Goal: Task Accomplishment & Management: Complete application form

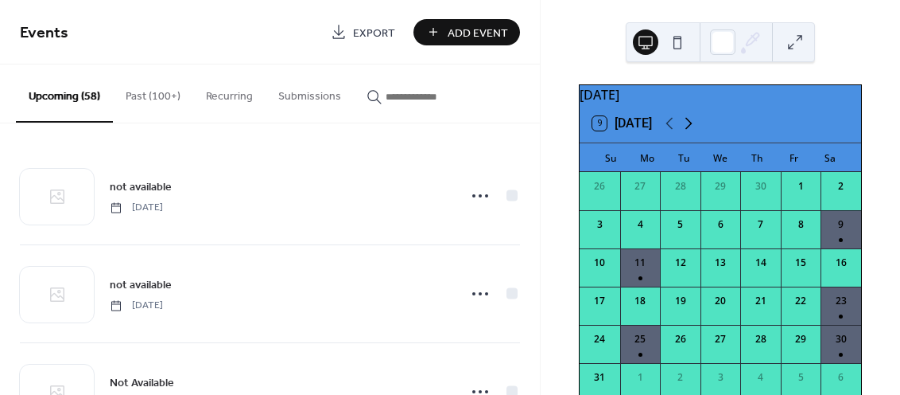
click at [690, 130] on icon at bounding box center [688, 123] width 19 height 19
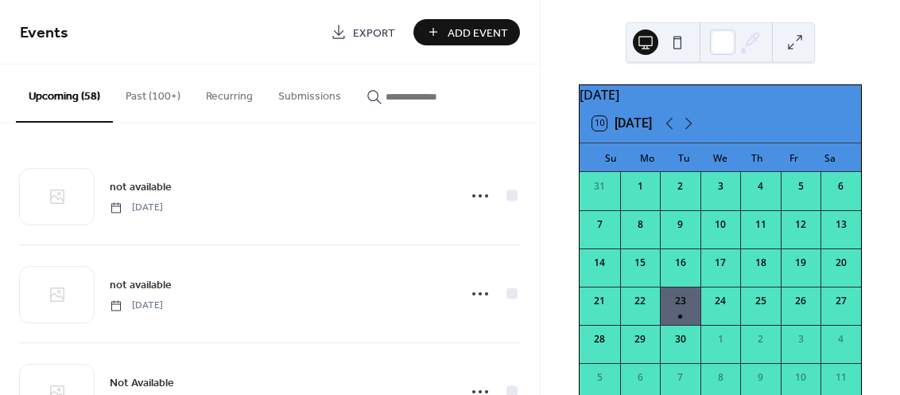
click at [465, 33] on span "Add Event" at bounding box center [478, 33] width 60 height 17
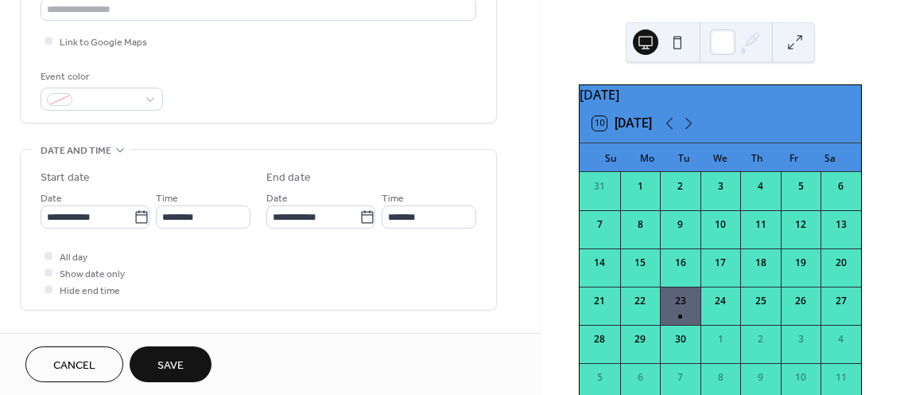
scroll to position [376, 0]
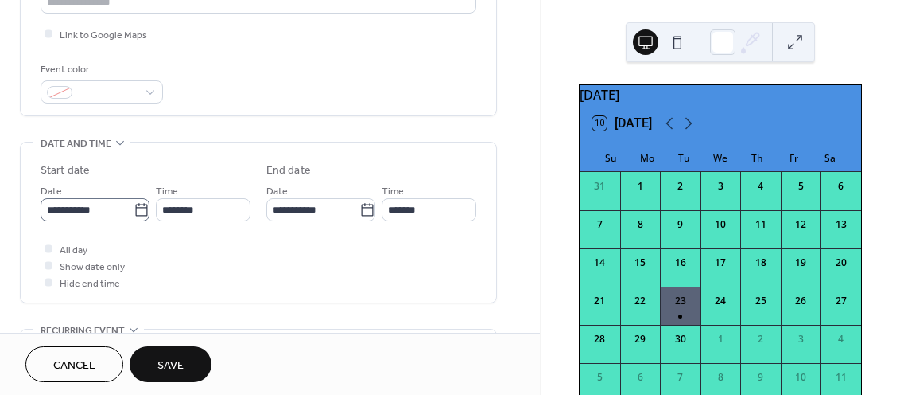
type input "**********"
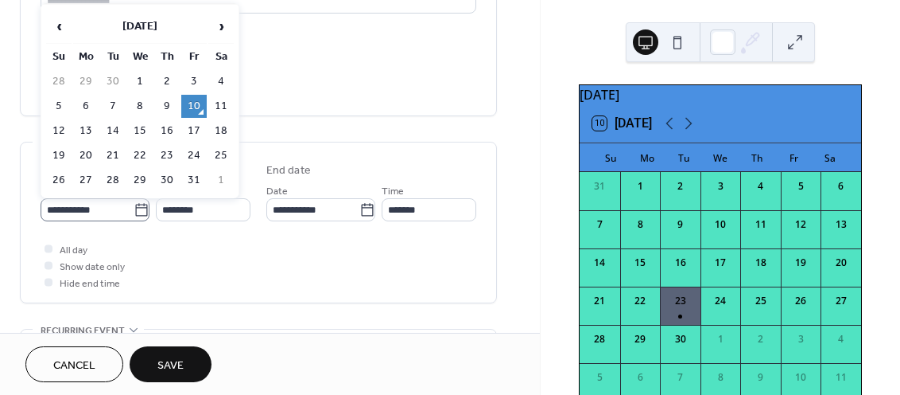
click at [141, 212] on icon at bounding box center [142, 210] width 16 height 16
click at [134, 212] on input "**********" at bounding box center [87, 209] width 93 height 23
click at [220, 29] on span "›" at bounding box center [221, 26] width 24 height 32
click at [220, 27] on span "›" at bounding box center [221, 26] width 24 height 32
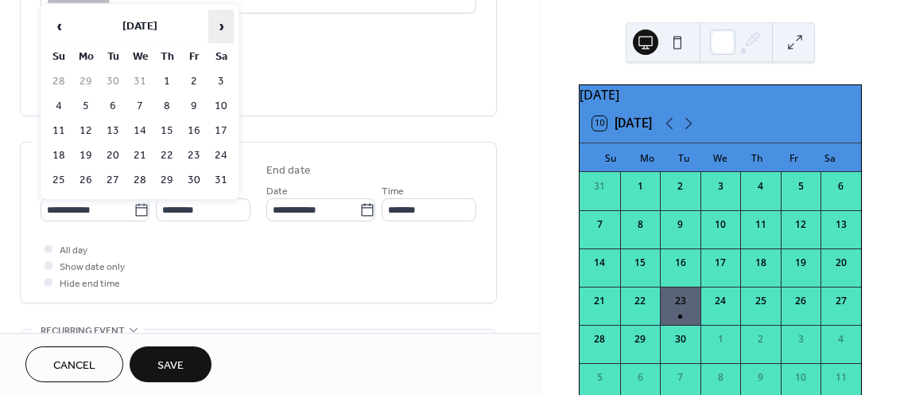
click at [220, 27] on span "›" at bounding box center [221, 26] width 24 height 32
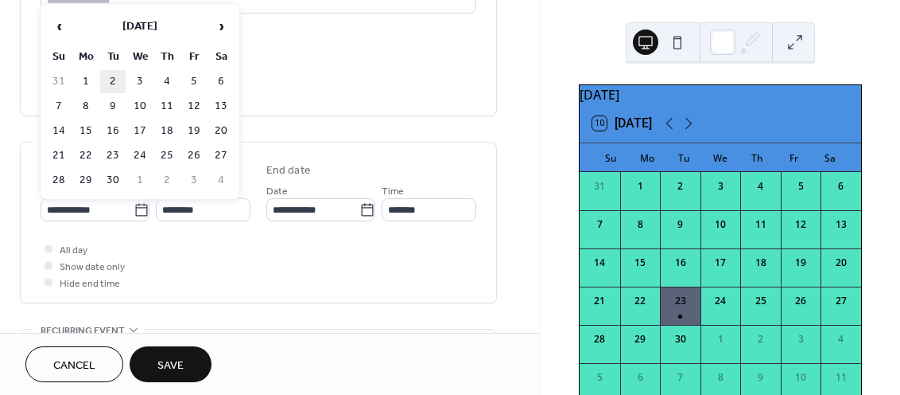
click at [119, 77] on td "2" at bounding box center [112, 81] width 25 height 23
type input "**********"
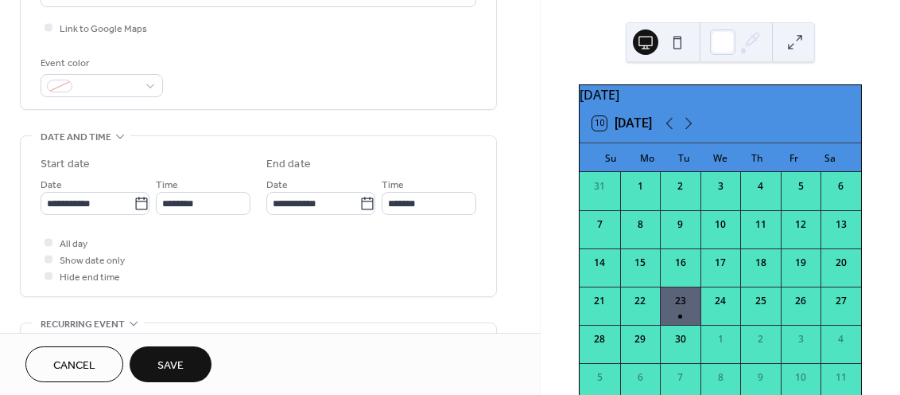
scroll to position [570, 0]
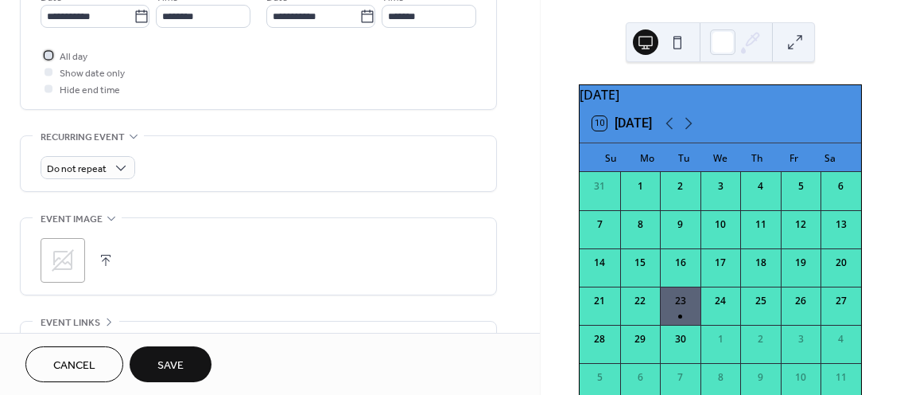
click at [48, 51] on div at bounding box center [49, 55] width 8 height 8
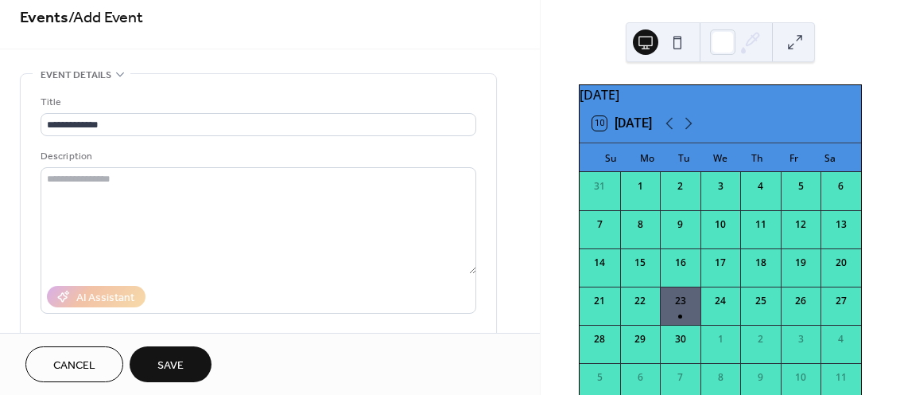
scroll to position [352, 0]
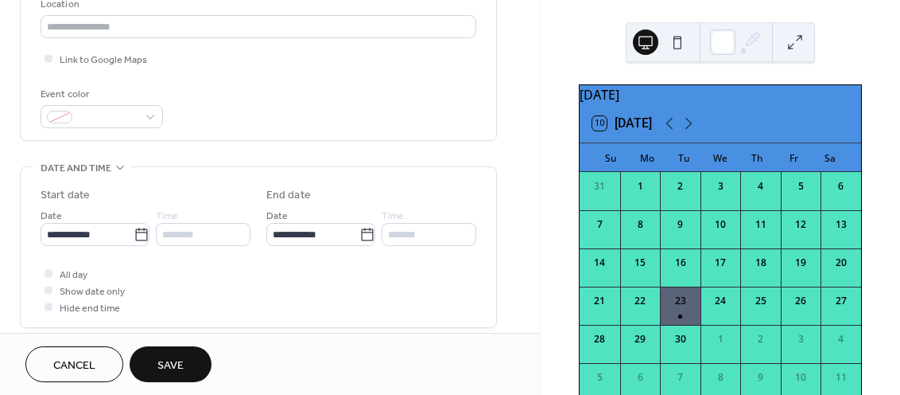
click at [185, 364] on button "Save" at bounding box center [171, 364] width 82 height 36
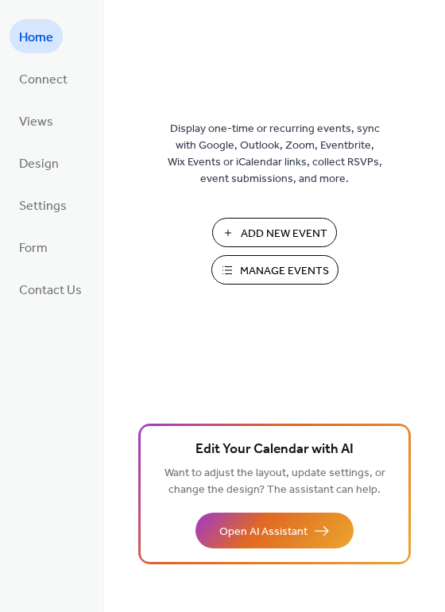
click at [311, 263] on span "Manage Events" at bounding box center [284, 271] width 89 height 17
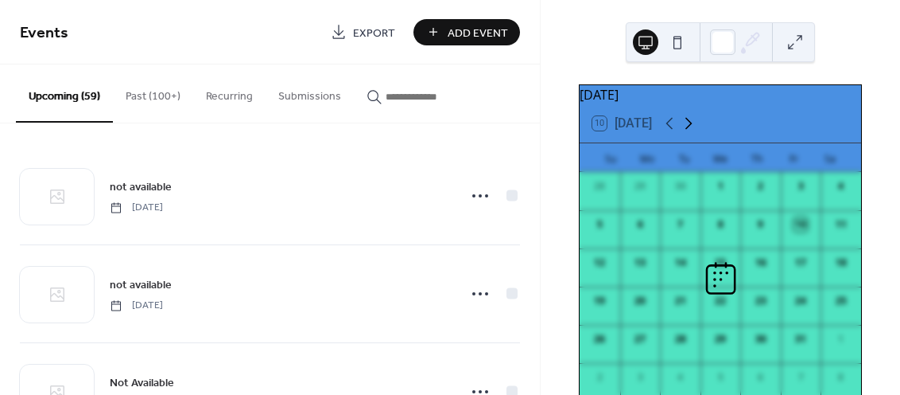
click at [690, 130] on icon at bounding box center [689, 124] width 7 height 12
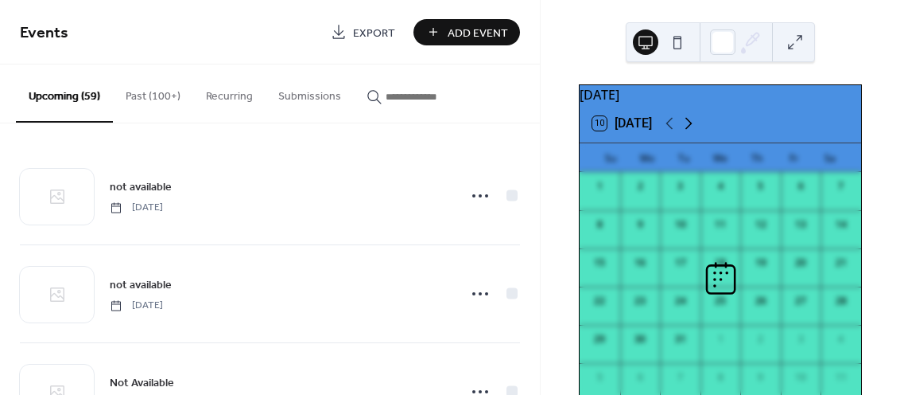
click at [690, 130] on icon at bounding box center [689, 124] width 7 height 12
